Goal: Task Accomplishment & Management: Complete application form

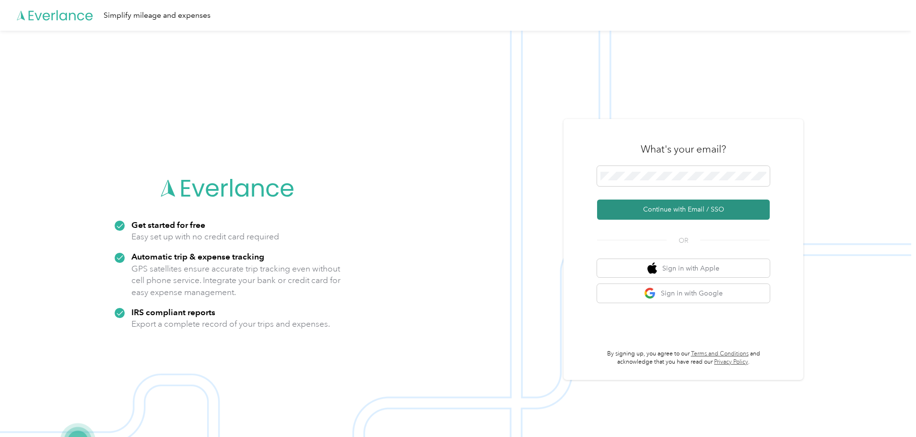
click at [669, 214] on button "Continue with Email / SSO" at bounding box center [683, 210] width 173 height 20
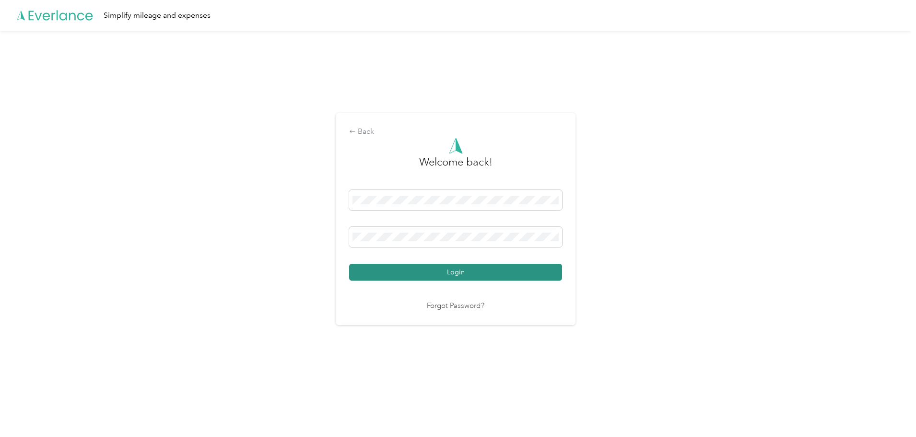
click at [405, 274] on button "Login" at bounding box center [455, 272] width 213 height 17
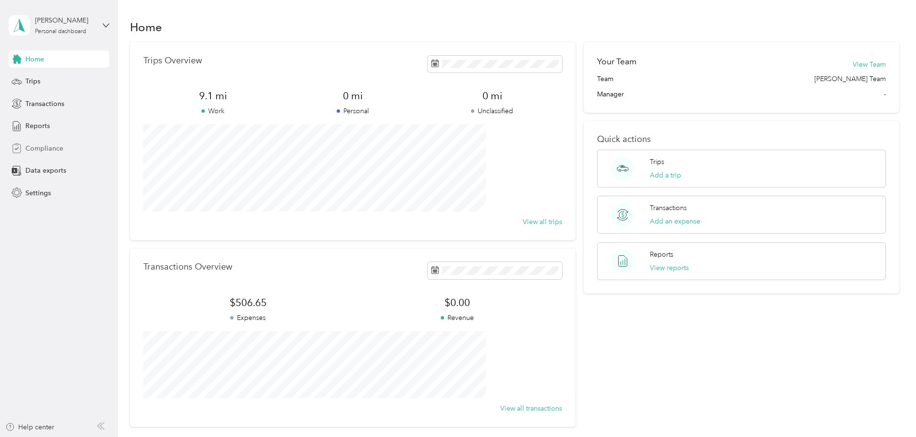
click at [31, 151] on span "Compliance" at bounding box center [44, 148] width 38 height 10
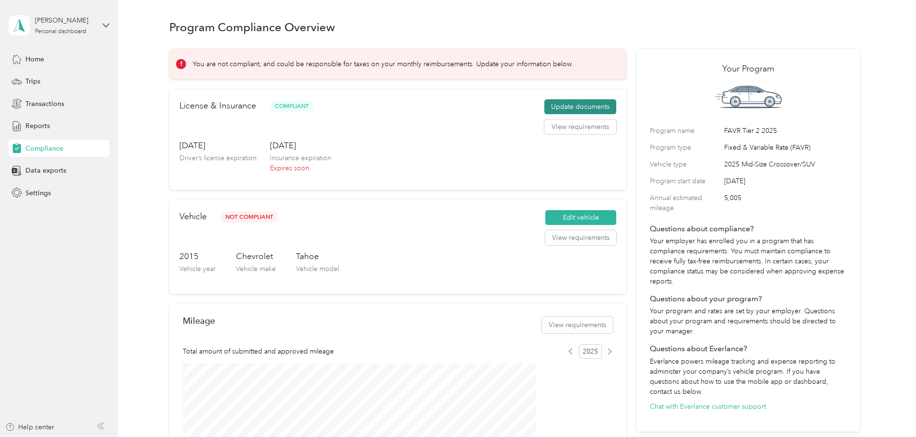
click at [547, 112] on button "Update documents" at bounding box center [580, 106] width 72 height 15
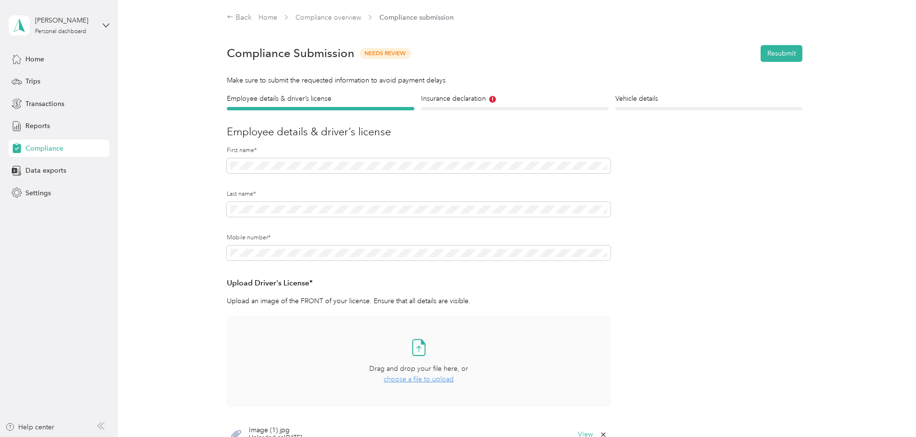
click at [421, 376] on span "choose a file to upload" at bounding box center [419, 379] width 70 height 8
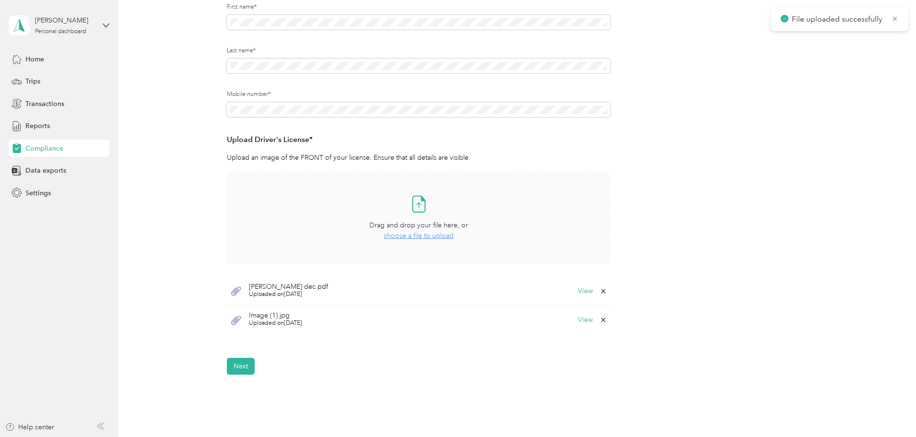
scroll to position [144, 0]
click at [237, 367] on button "Next" at bounding box center [241, 365] width 28 height 17
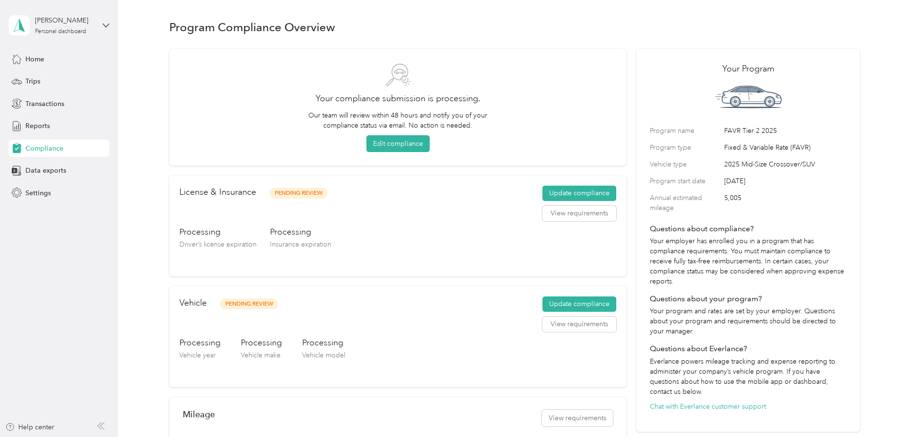
click at [39, 153] on span "Compliance" at bounding box center [44, 148] width 38 height 10
click at [38, 58] on span "Home" at bounding box center [34, 59] width 19 height 10
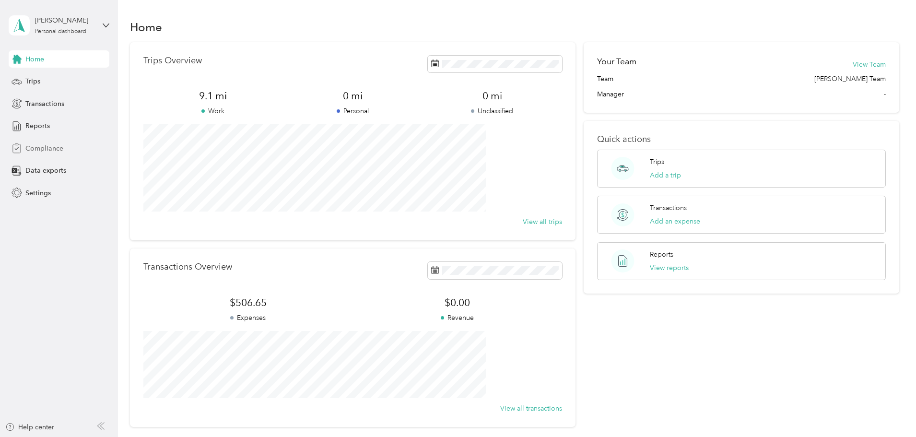
click at [45, 152] on span "Compliance" at bounding box center [44, 148] width 38 height 10
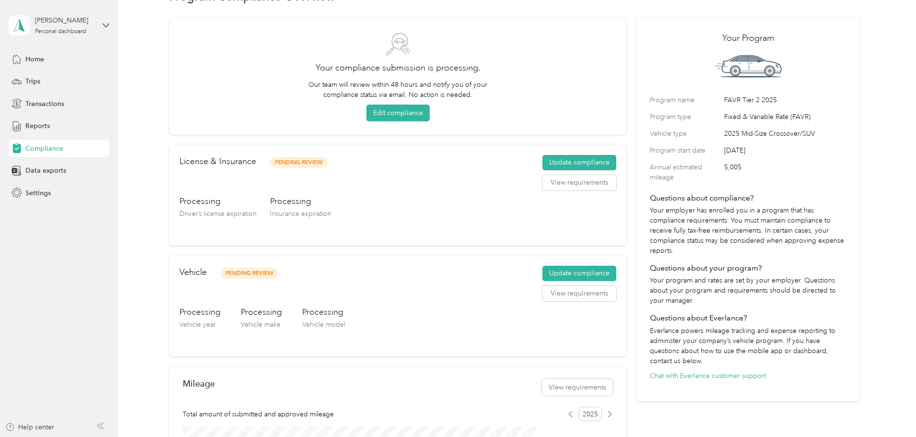
scroll to position [48, 0]
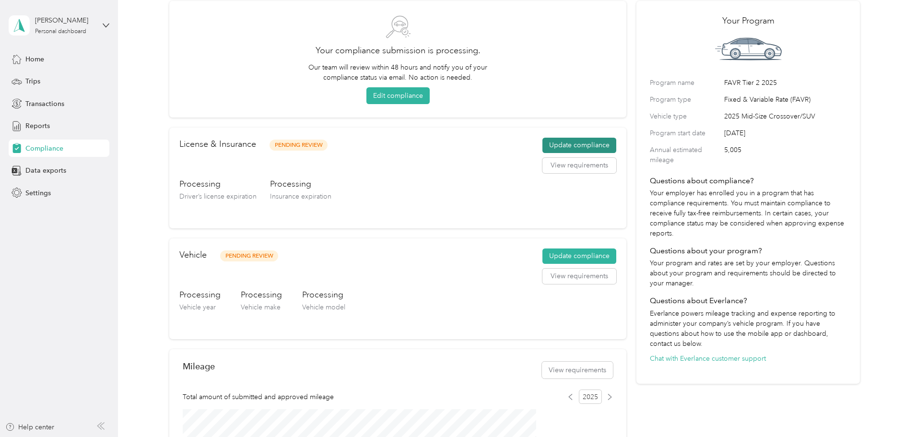
click at [575, 147] on button "Update compliance" at bounding box center [580, 145] width 74 height 15
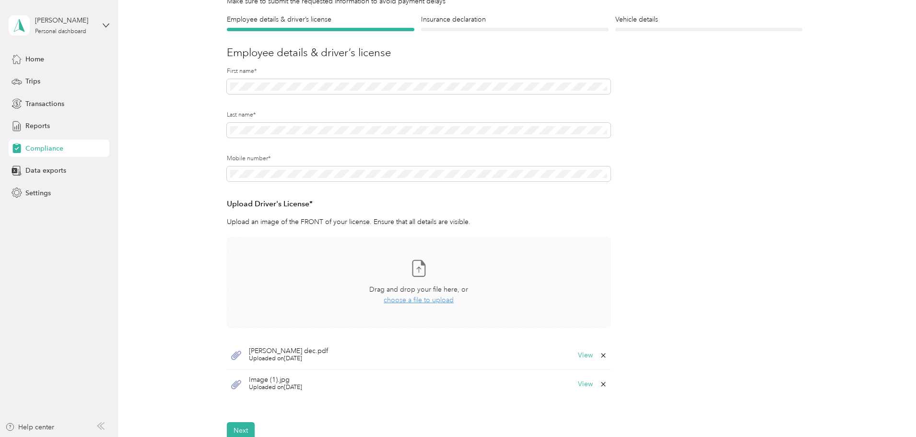
scroll to position [96, 0]
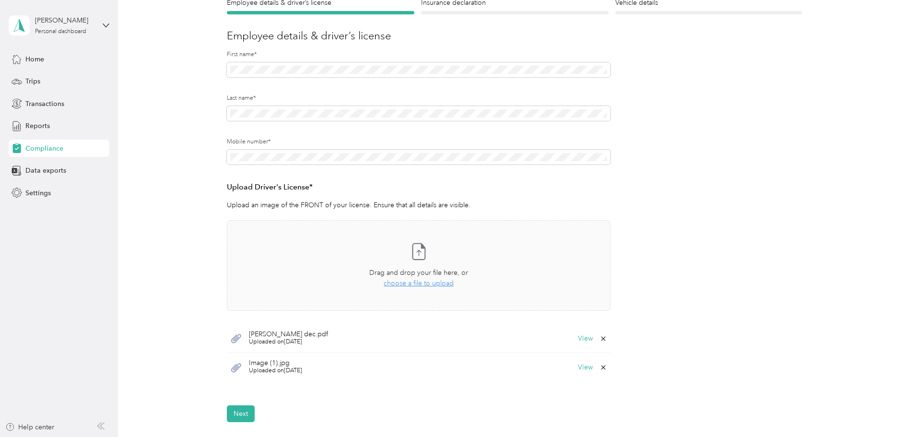
click at [603, 340] on icon at bounding box center [604, 339] width 8 height 8
click at [583, 345] on button "Yes" at bounding box center [578, 345] width 19 height 15
click at [238, 385] on button "Next" at bounding box center [241, 384] width 28 height 17
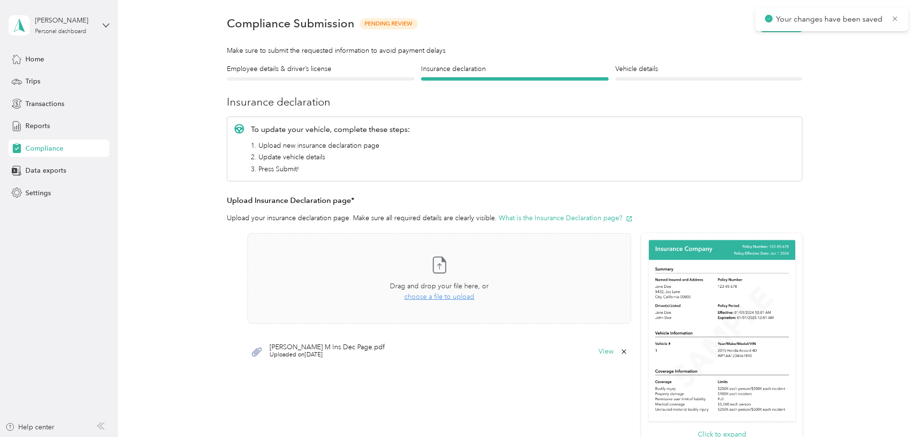
scroll to position [12, 0]
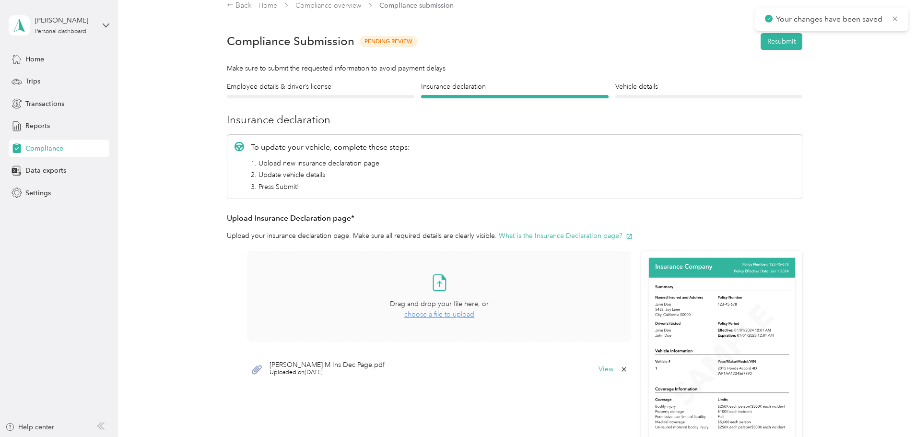
click at [430, 313] on span "choose a file to upload" at bounding box center [439, 314] width 70 height 8
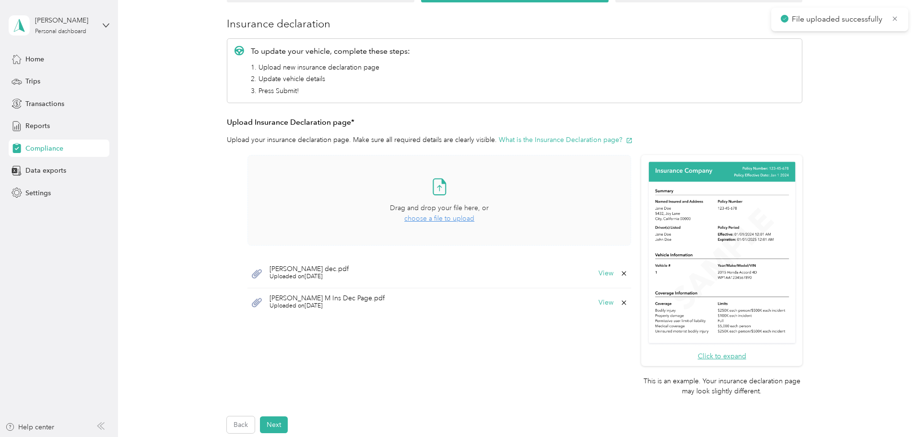
scroll to position [156, 0]
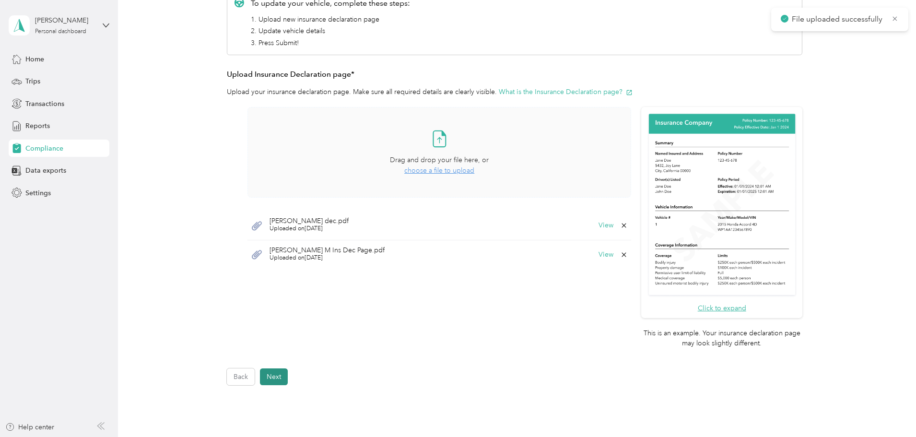
click at [281, 374] on button "Next" at bounding box center [274, 376] width 28 height 17
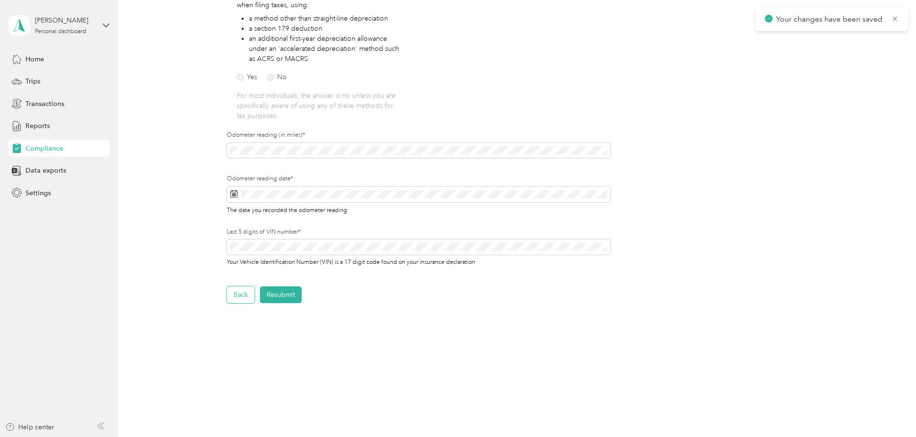
scroll to position [196, 0]
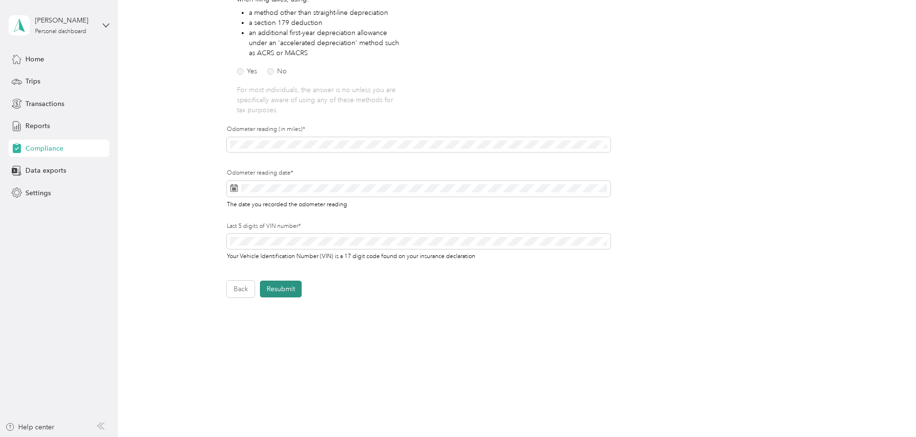
click at [275, 289] on button "Resubmit" at bounding box center [281, 289] width 42 height 17
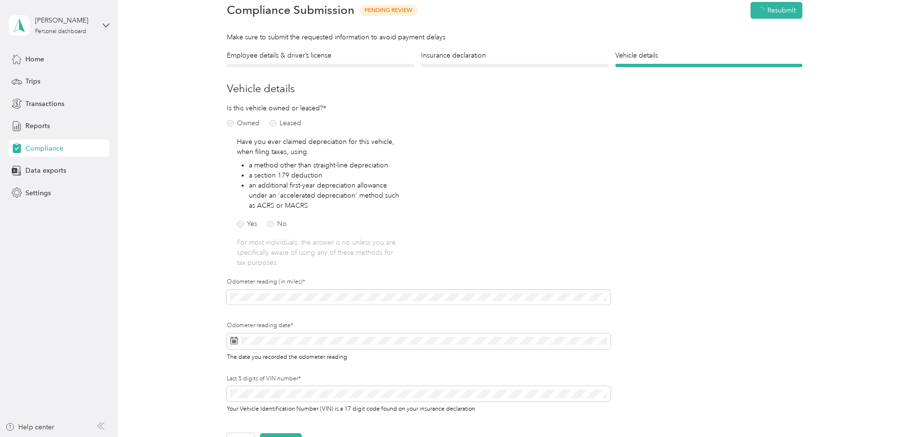
scroll to position [12, 0]
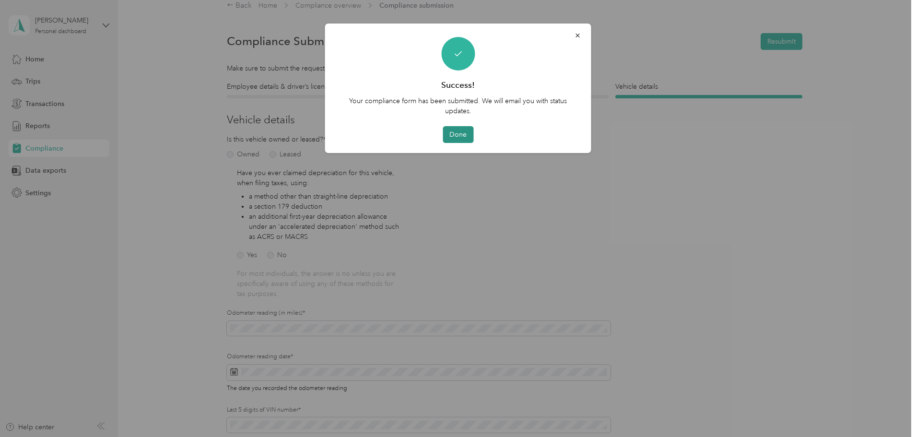
click at [461, 134] on button "Done" at bounding box center [458, 134] width 31 height 17
